Goal: Task Accomplishment & Management: Manage account settings

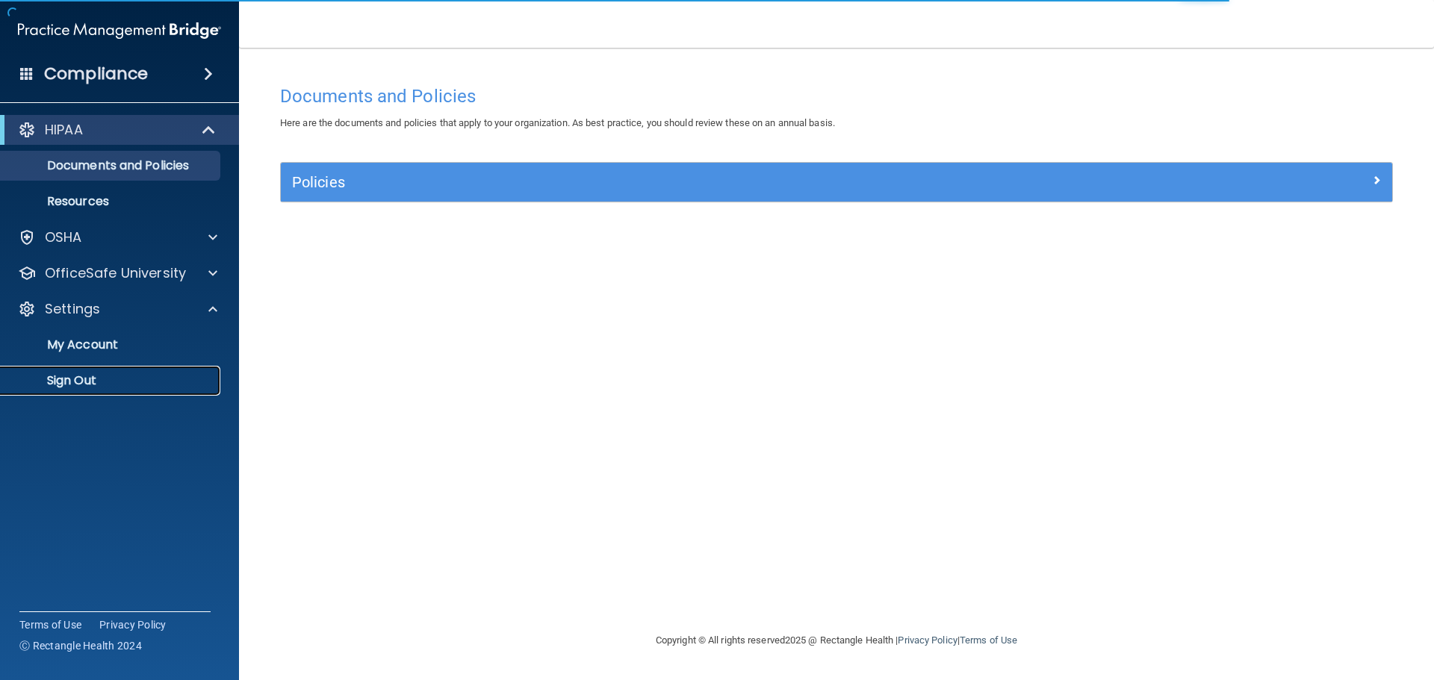
click at [101, 388] on link "Sign Out" at bounding box center [102, 381] width 235 height 30
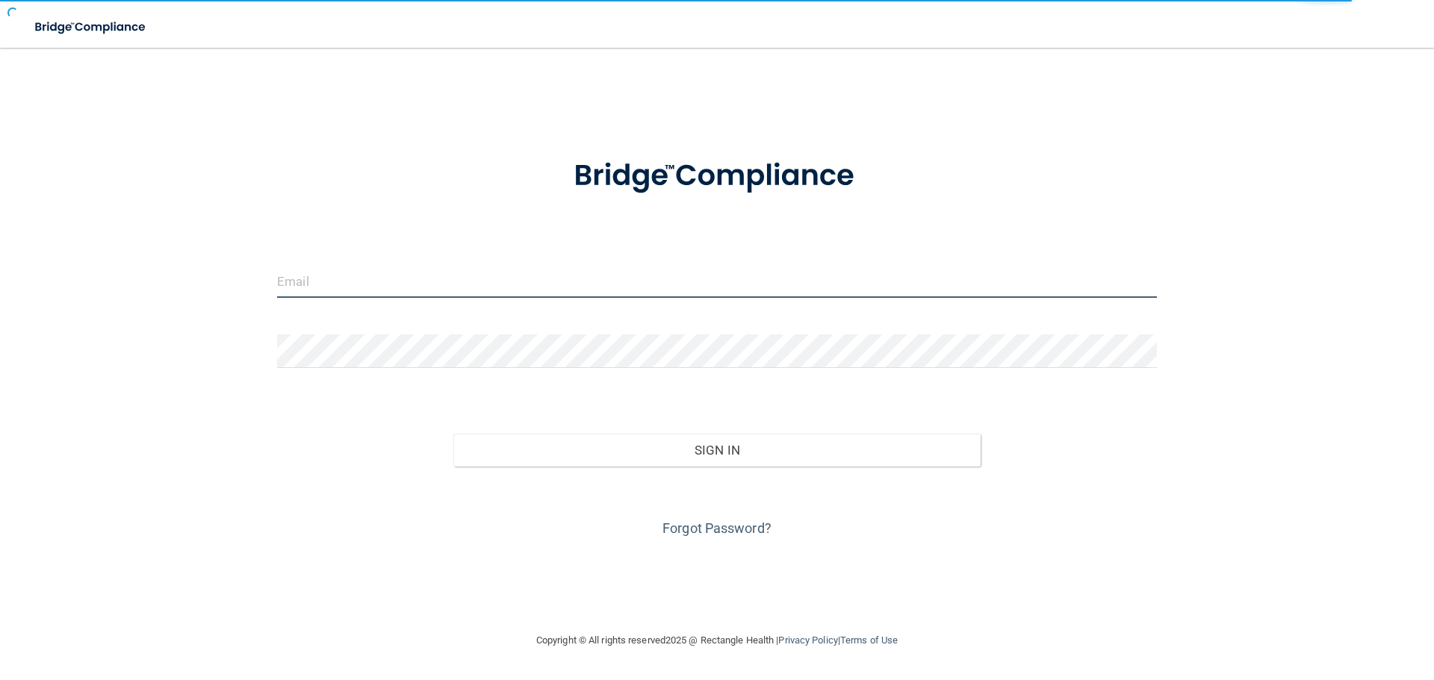
click at [396, 287] on input "email" at bounding box center [717, 281] width 880 height 34
type input "[EMAIL_ADDRESS][DOMAIN_NAME]"
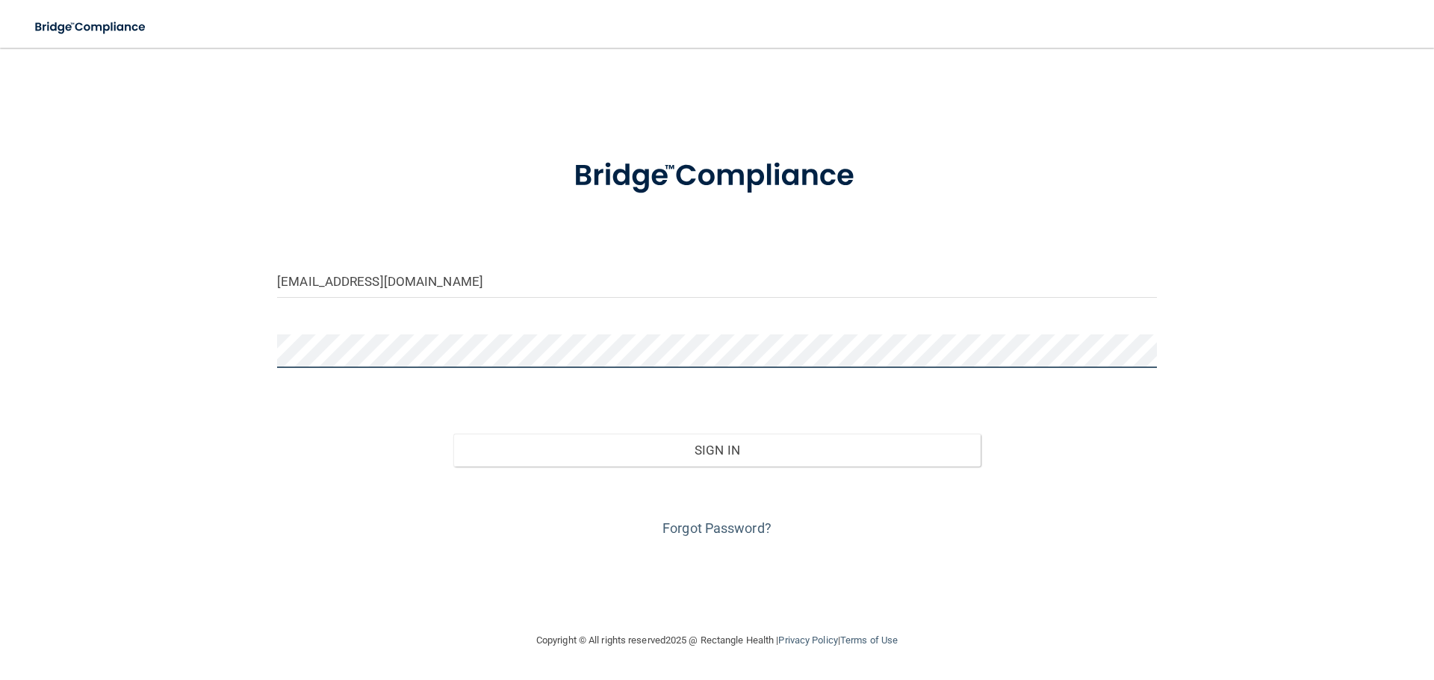
click at [453, 434] on button "Sign In" at bounding box center [717, 450] width 528 height 33
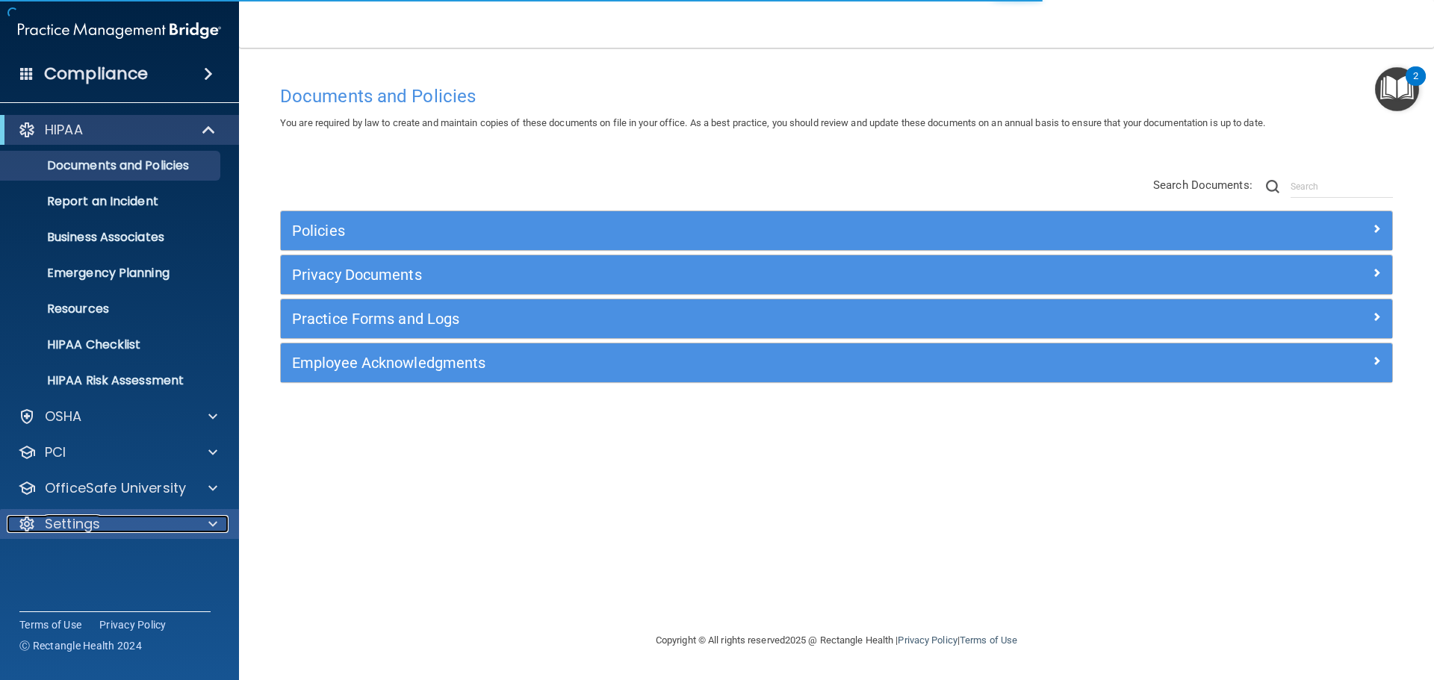
click at [96, 515] on p "Settings" at bounding box center [72, 524] width 55 height 18
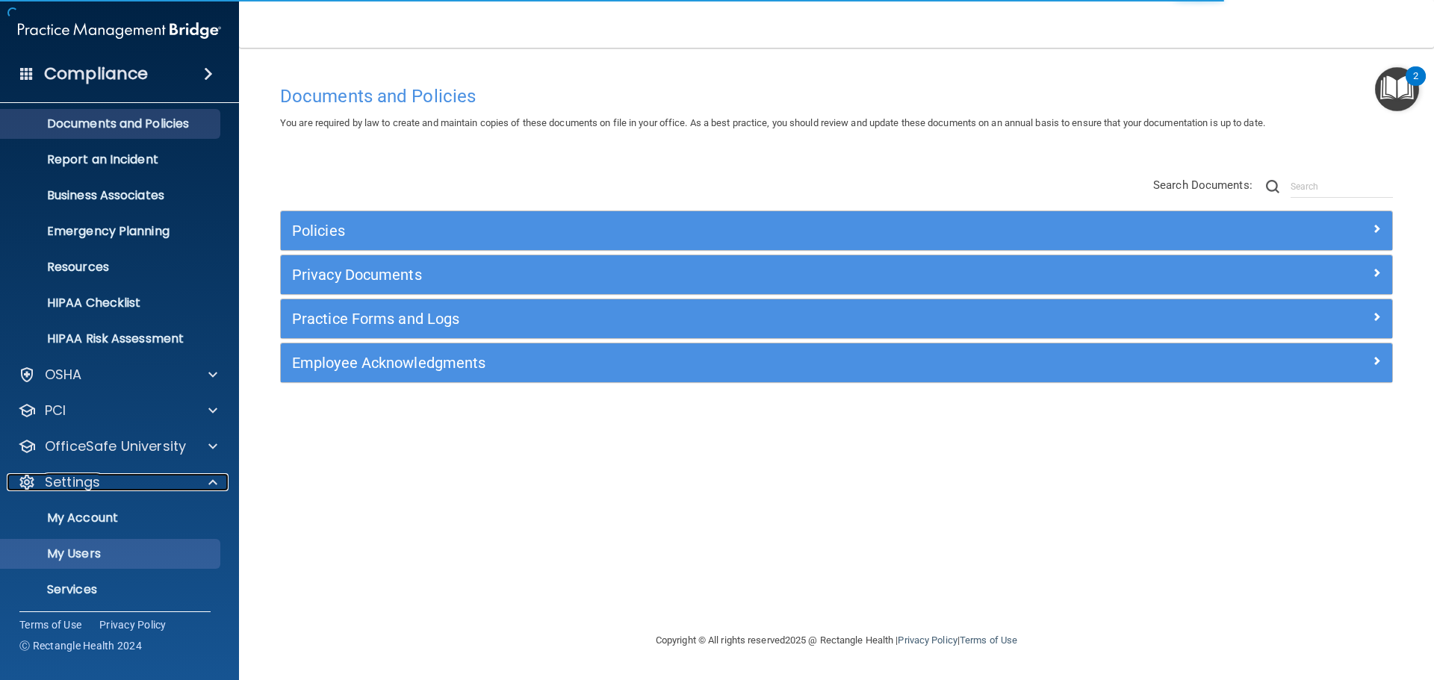
scroll to position [83, 0]
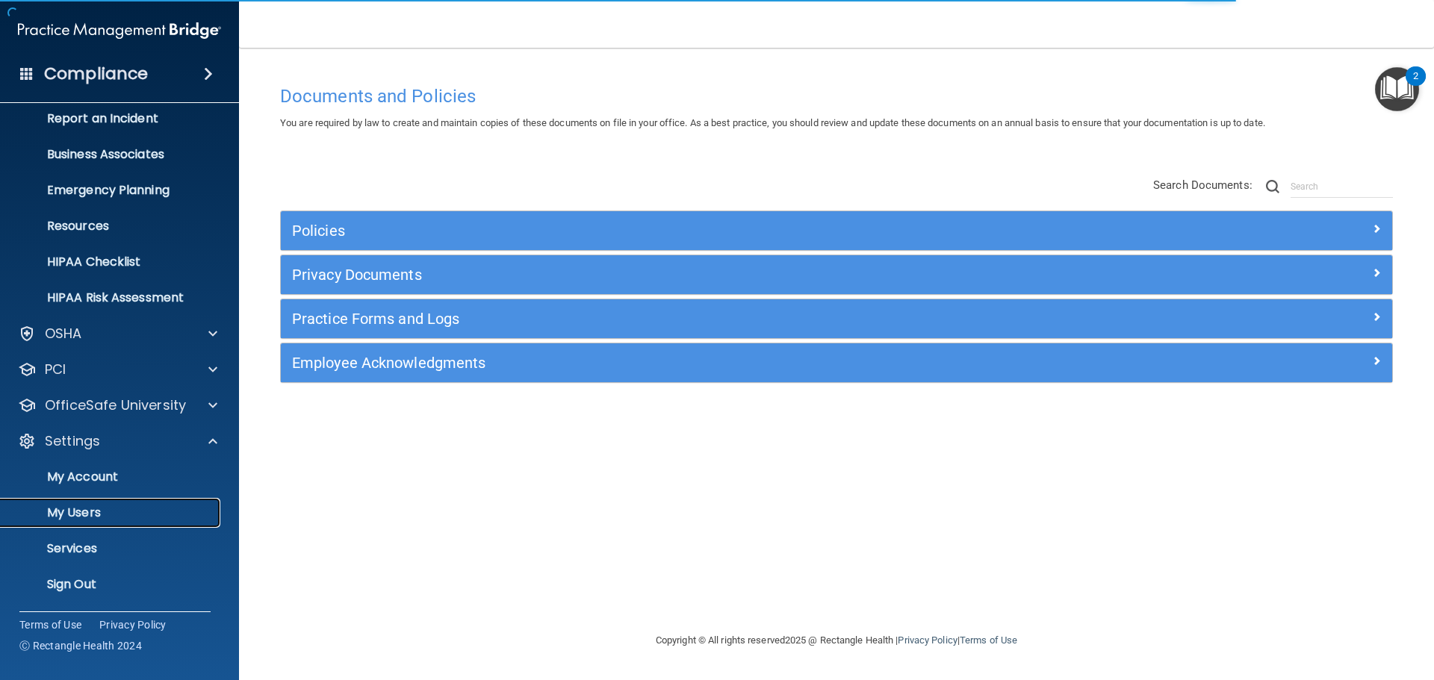
click at [99, 506] on p "My Users" at bounding box center [112, 513] width 204 height 15
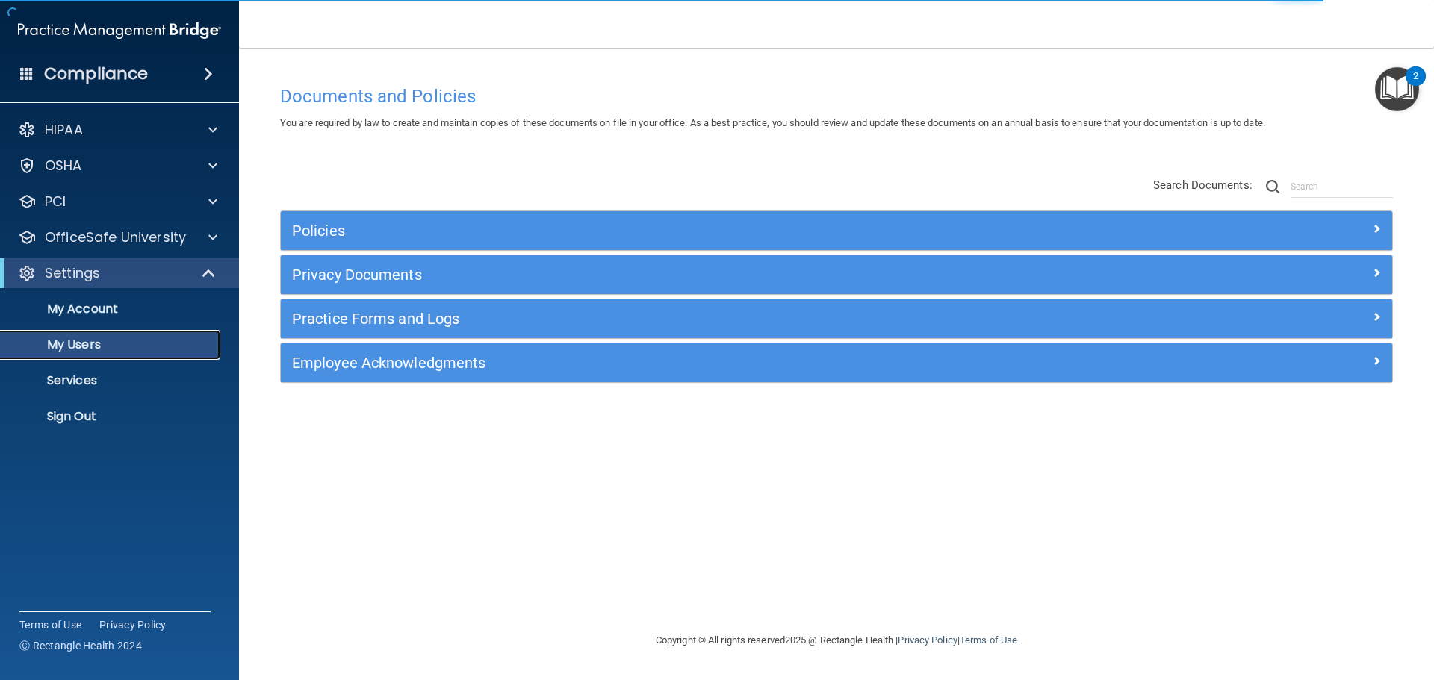
select select "20"
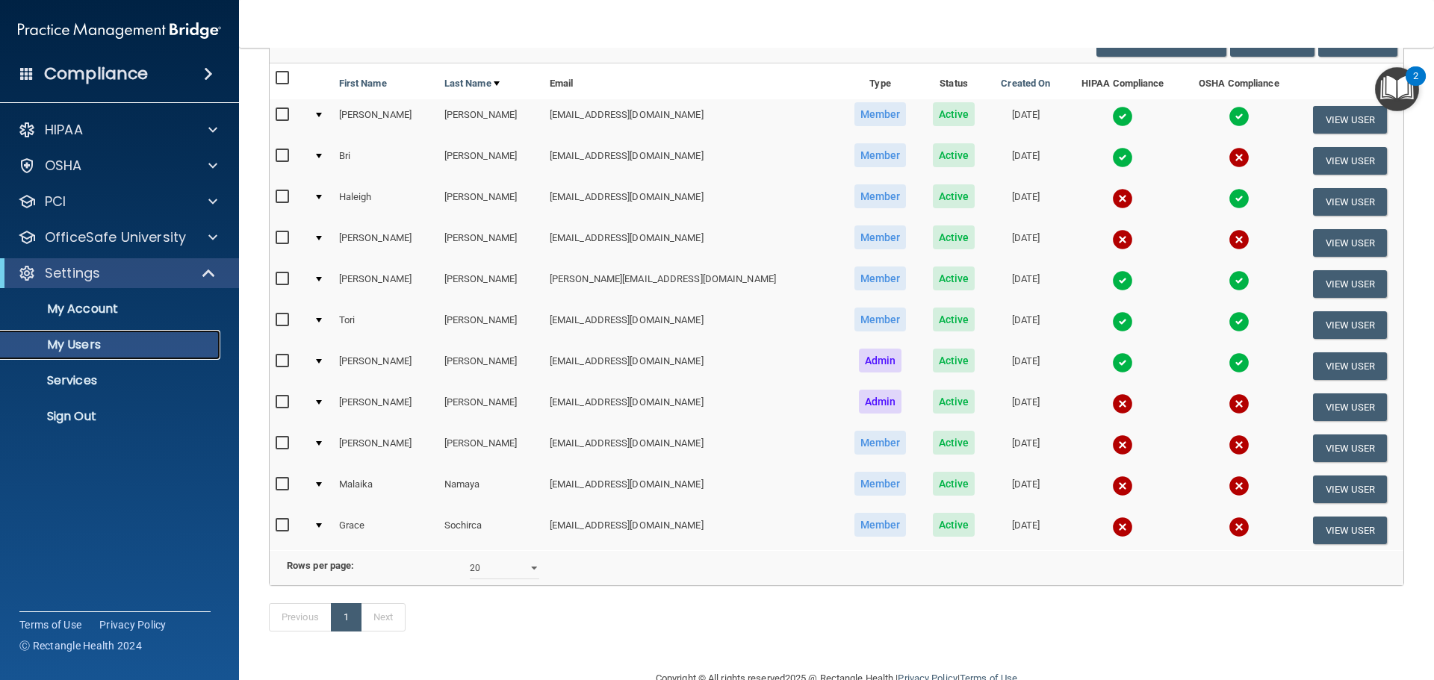
scroll to position [149, 0]
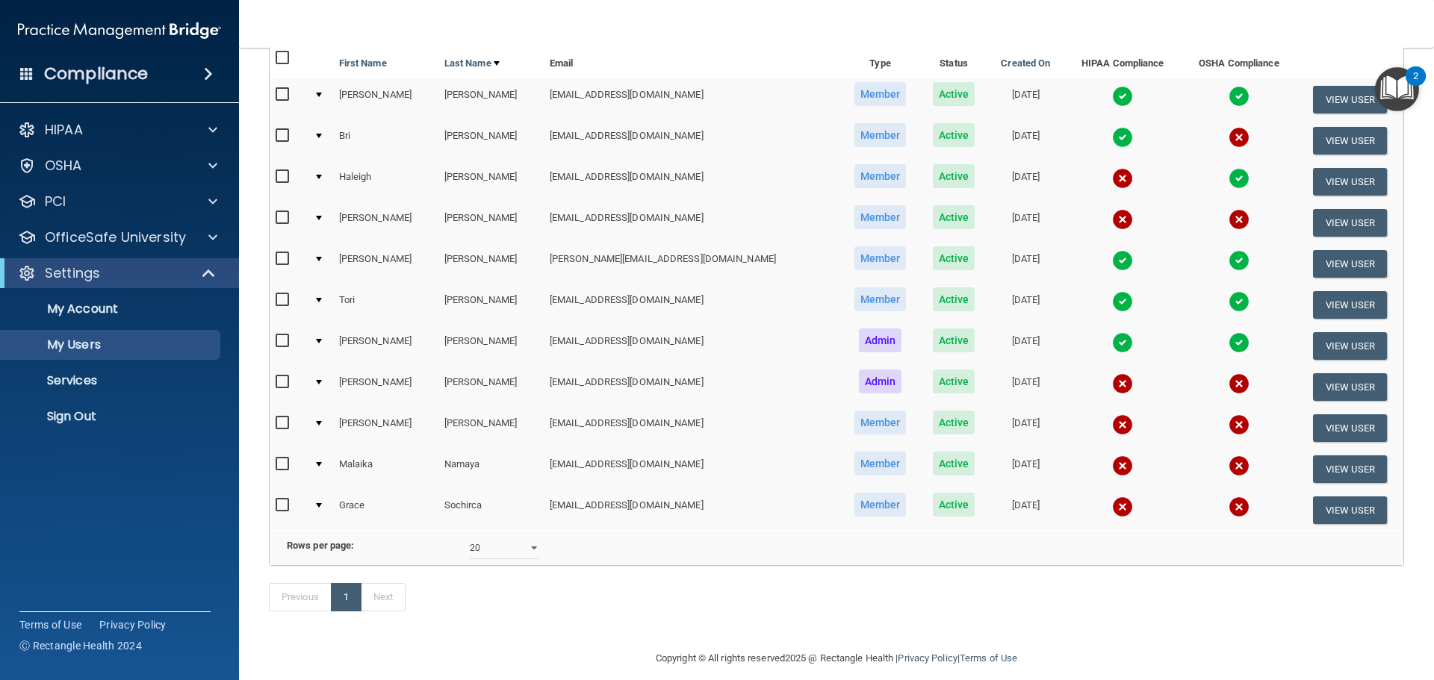
click at [544, 501] on td "[EMAIL_ADDRESS][DOMAIN_NAME]" at bounding box center [692, 510] width 296 height 40
click at [1330, 507] on button "View User" at bounding box center [1350, 511] width 74 height 28
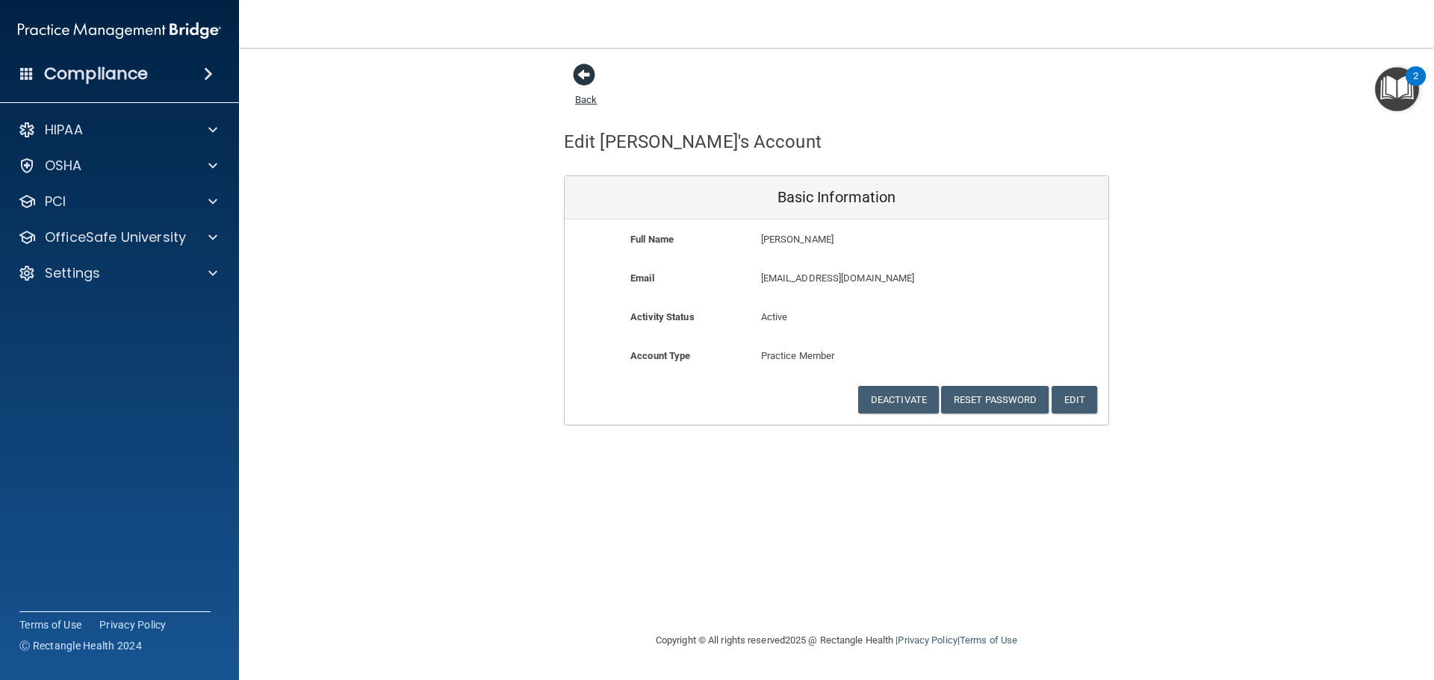
click at [579, 72] on span at bounding box center [584, 74] width 22 height 22
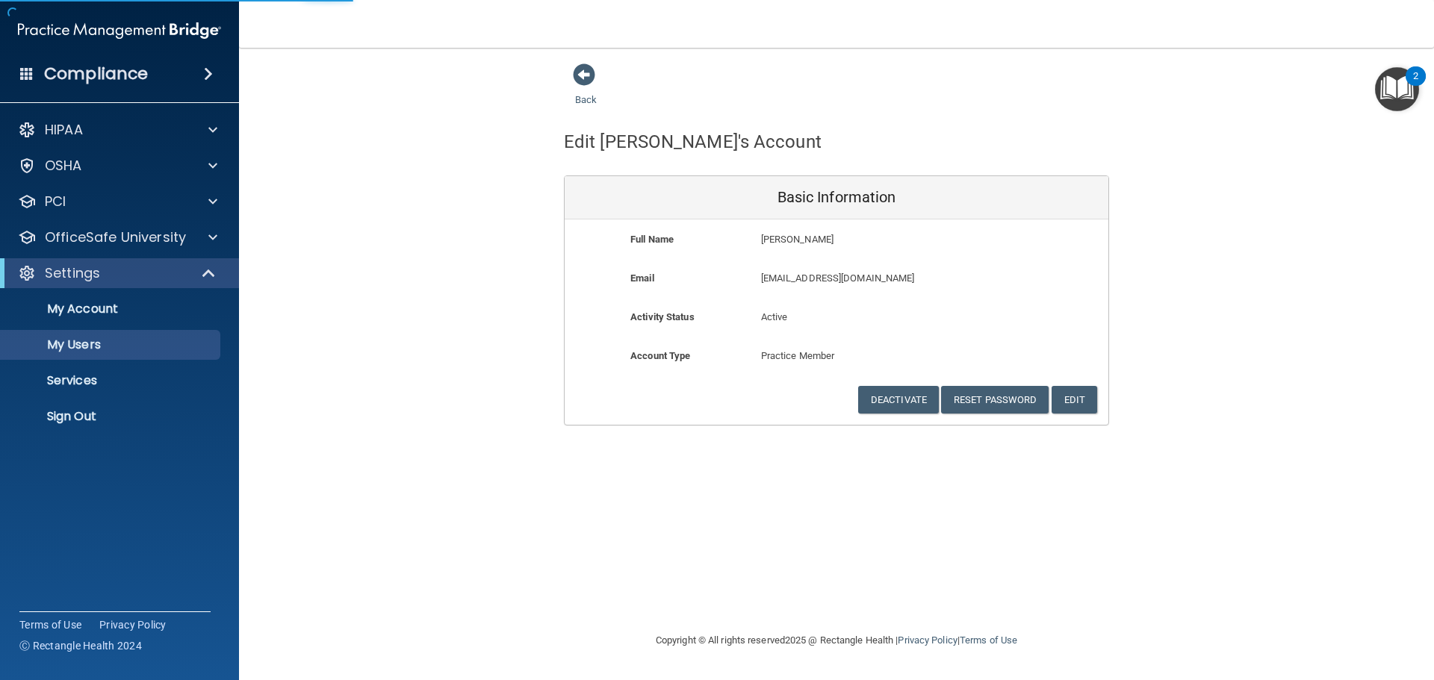
select select "20"
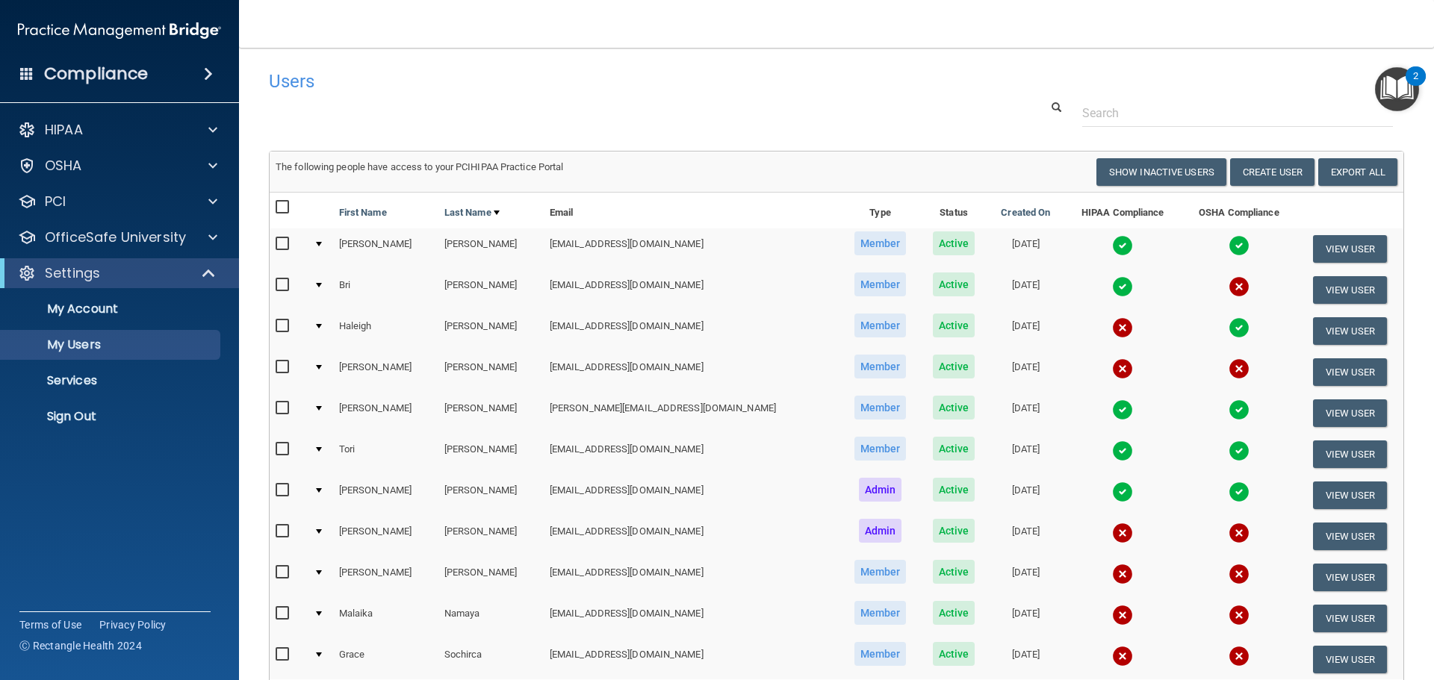
click at [312, 653] on td at bounding box center [320, 659] width 25 height 40
click at [322, 653] on div at bounding box center [319, 655] width 6 height 4
click at [286, 650] on input "checkbox" at bounding box center [284, 655] width 17 height 12
checkbox input "true"
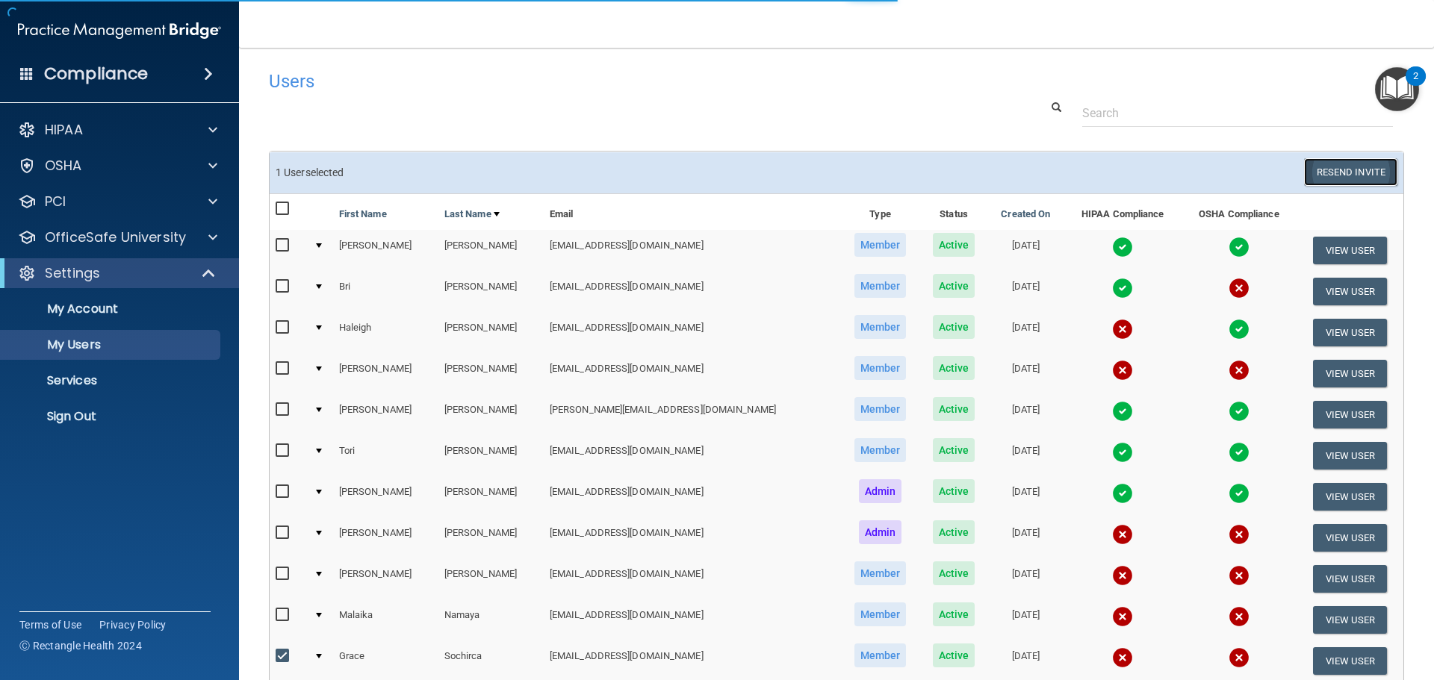
click at [1310, 173] on button "Resend Invite" at bounding box center [1350, 172] width 93 height 28
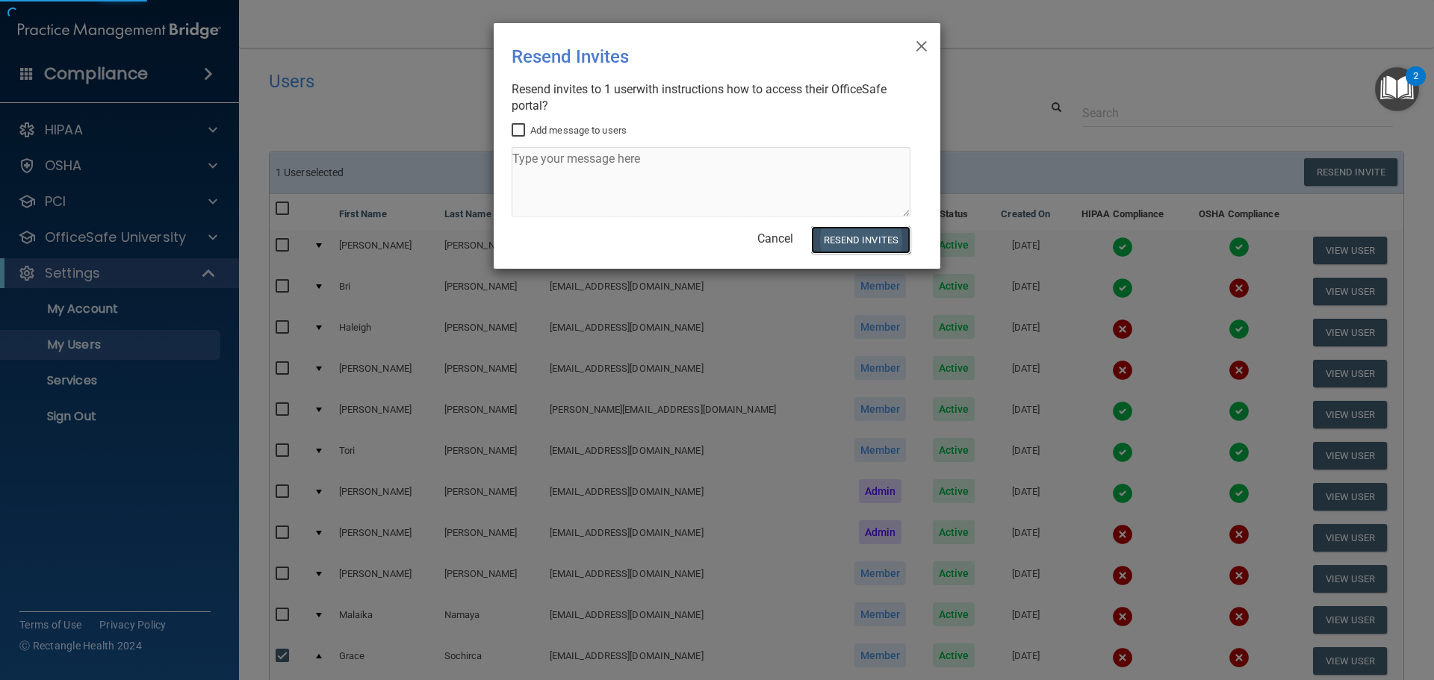
click at [872, 239] on button "Resend Invites" at bounding box center [860, 240] width 99 height 28
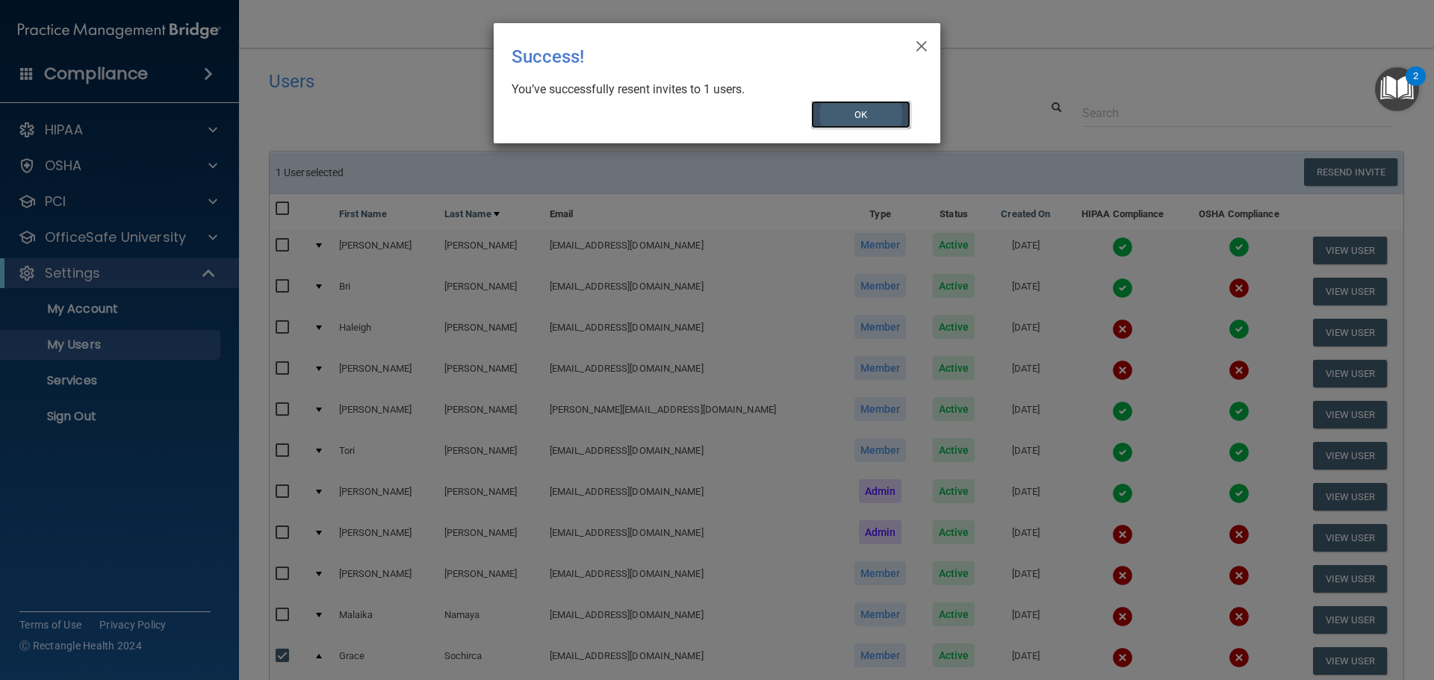
click at [829, 116] on button "OK" at bounding box center [861, 115] width 100 height 28
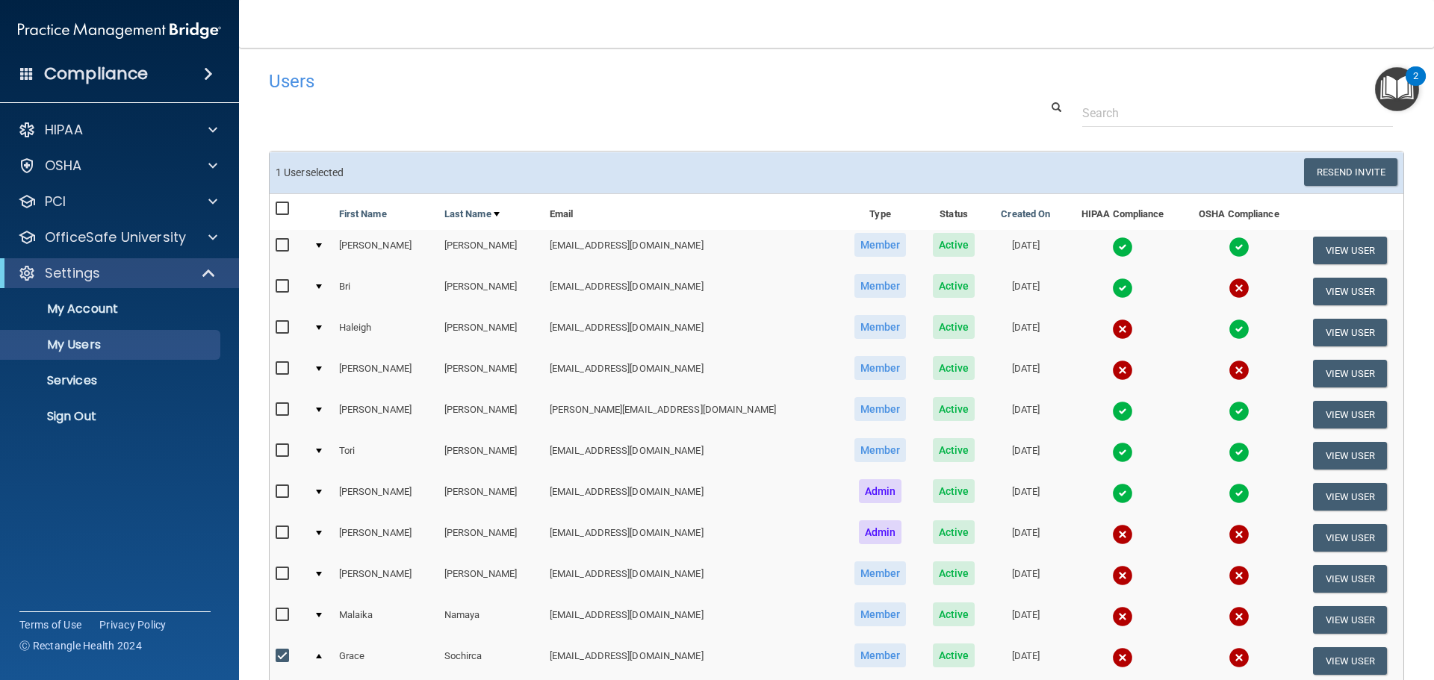
scroll to position [75, 0]
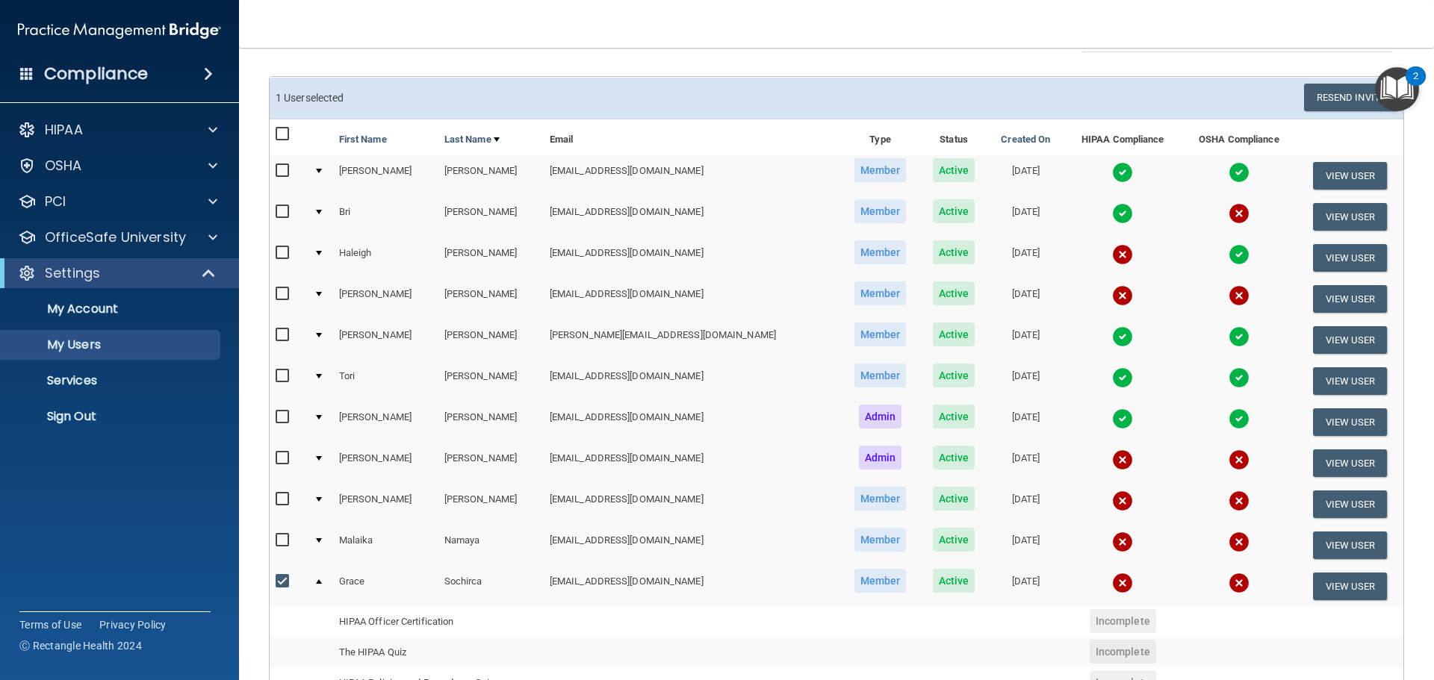
click at [280, 544] on input "checkbox" at bounding box center [284, 541] width 17 height 12
checkbox input "true"
click at [284, 582] on input "checkbox" at bounding box center [284, 582] width 17 height 12
checkbox input "false"
click at [1313, 102] on button "Resend Invite" at bounding box center [1350, 98] width 93 height 28
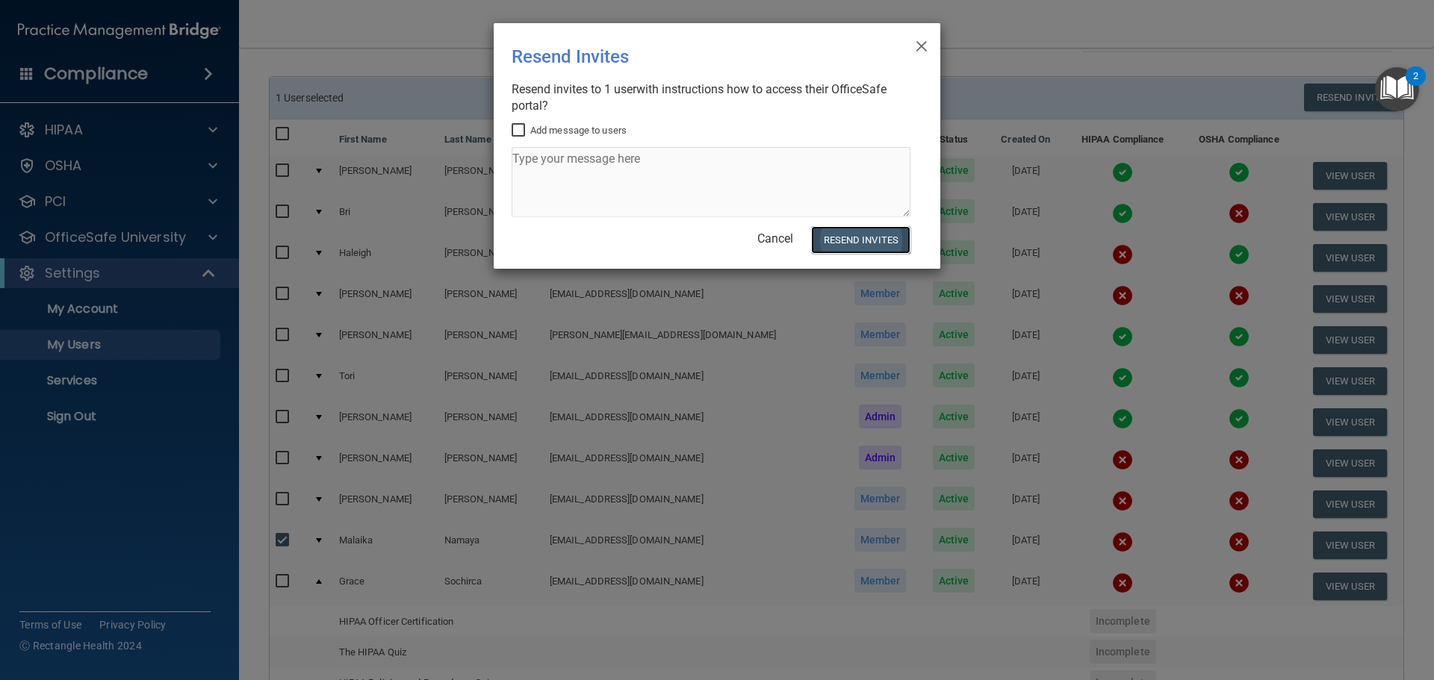
click at [851, 241] on button "Resend Invites" at bounding box center [860, 240] width 99 height 28
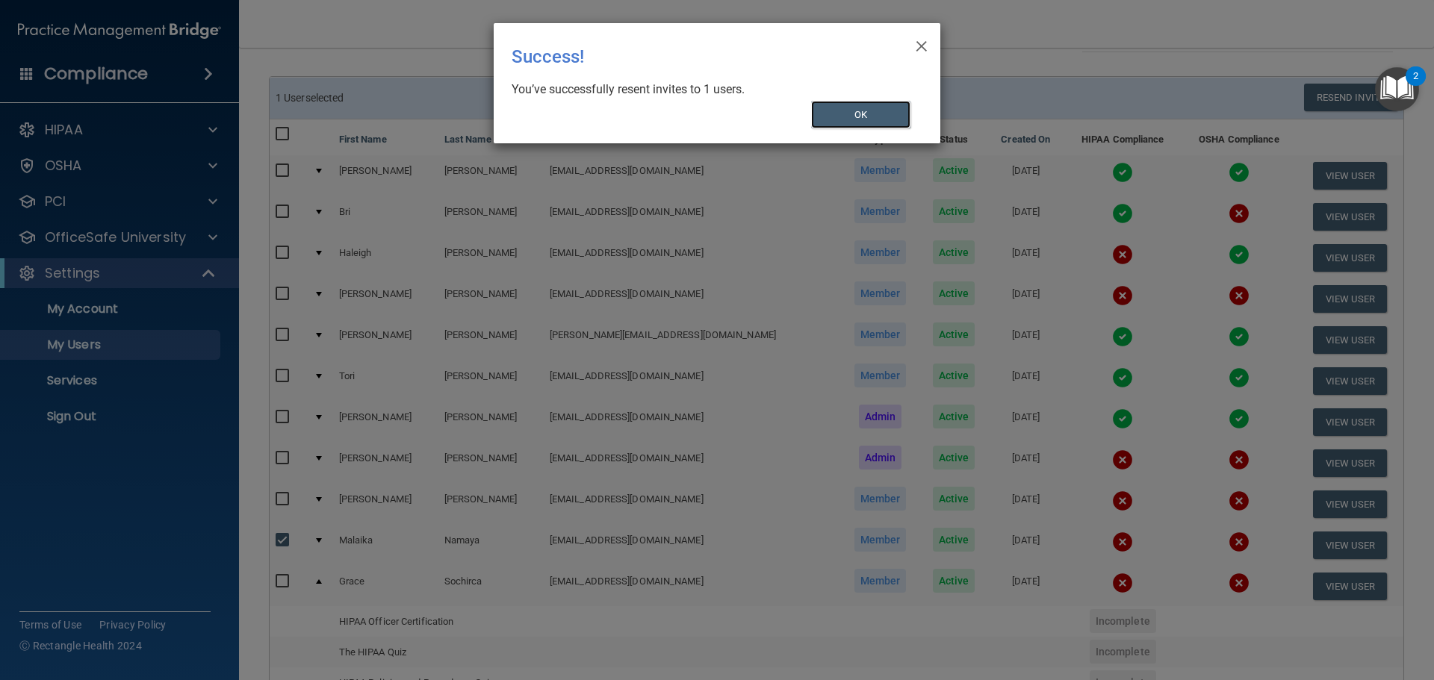
drag, startPoint x: 851, startPoint y: 114, endPoint x: 885, endPoint y: 7, distance: 112.9
click at [851, 111] on button "OK" at bounding box center [861, 115] width 100 height 28
